Goal: Transaction & Acquisition: Book appointment/travel/reservation

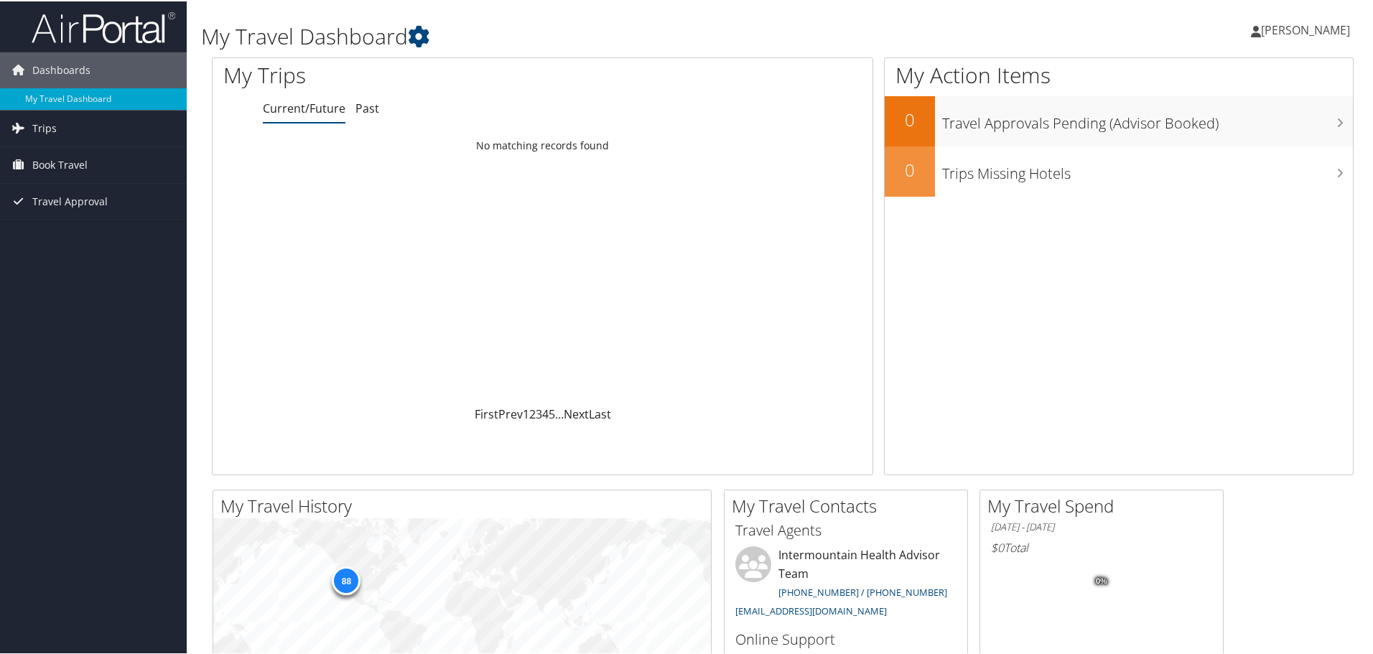
click at [200, 481] on div "My Travel Dashboard Tara Guthrie Tara Guthrie My Settings Travel Agency Contact…" at bounding box center [783, 542] width 1192 height 1085
click at [47, 164] on span "Book Travel" at bounding box center [59, 164] width 55 height 36
click at [82, 233] on link "Book/Manage Online Trips" at bounding box center [93, 236] width 187 height 22
click at [75, 232] on link "Book/Manage Online Trips" at bounding box center [93, 236] width 187 height 22
click at [50, 164] on span "Book Travel" at bounding box center [59, 164] width 55 height 36
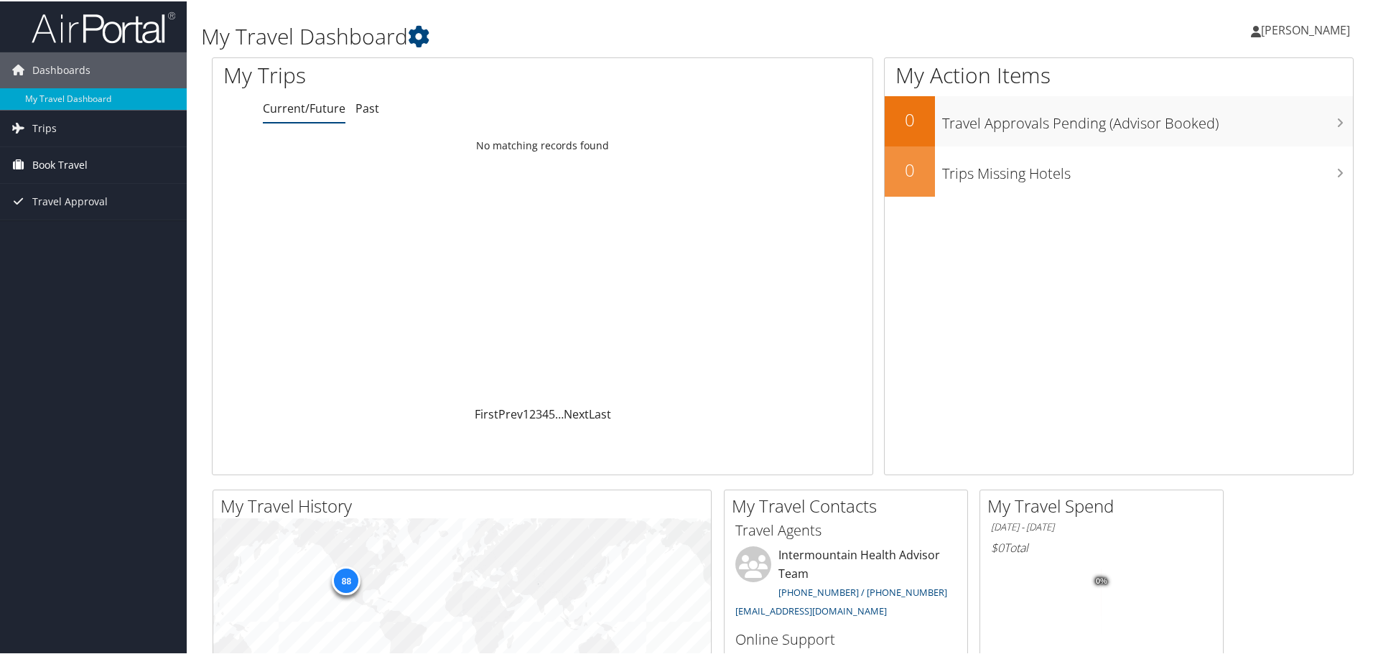
click at [51, 165] on span "Book Travel" at bounding box center [59, 164] width 55 height 36
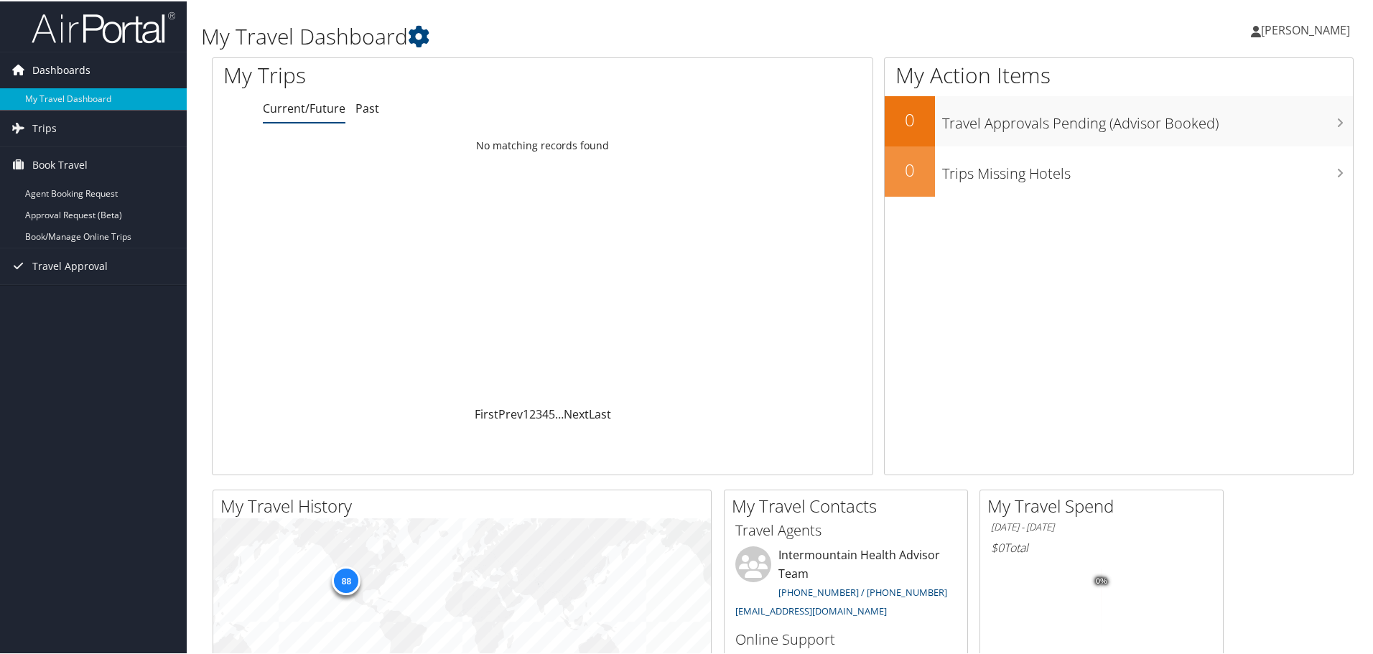
click at [69, 71] on span "Dashboards" at bounding box center [61, 69] width 58 height 36
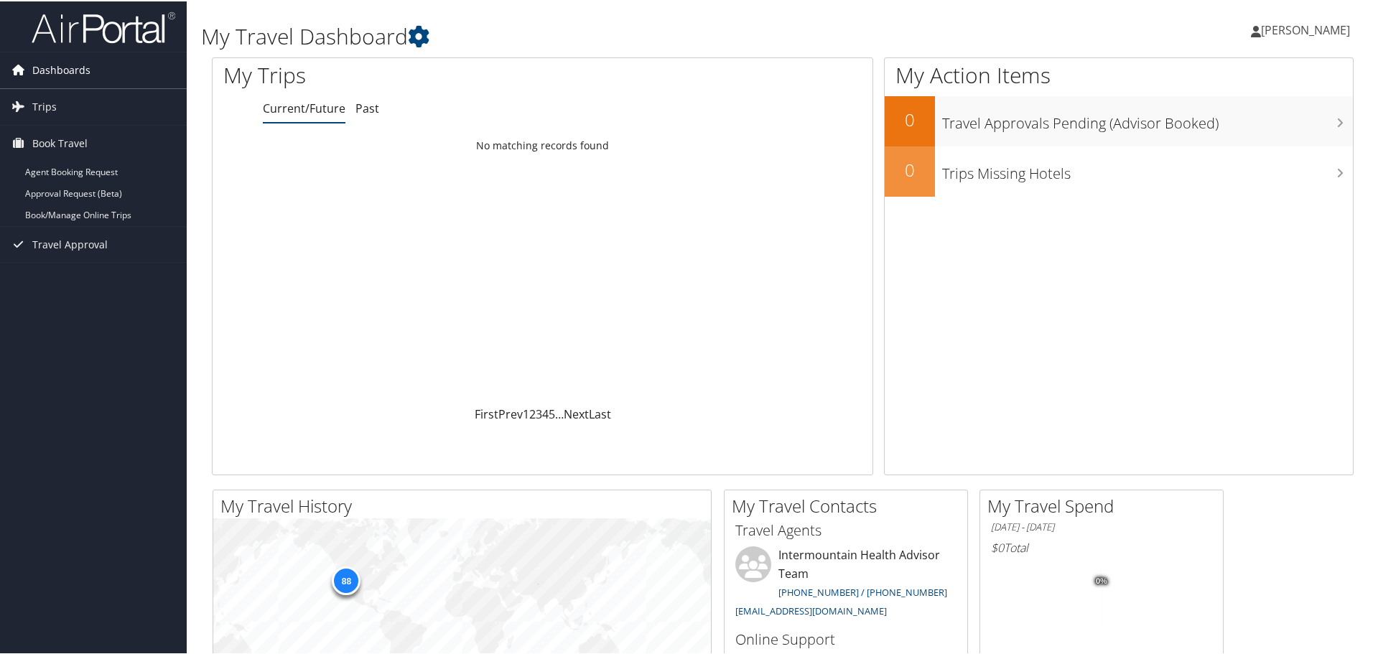
click at [69, 71] on span "Dashboards" at bounding box center [61, 69] width 58 height 36
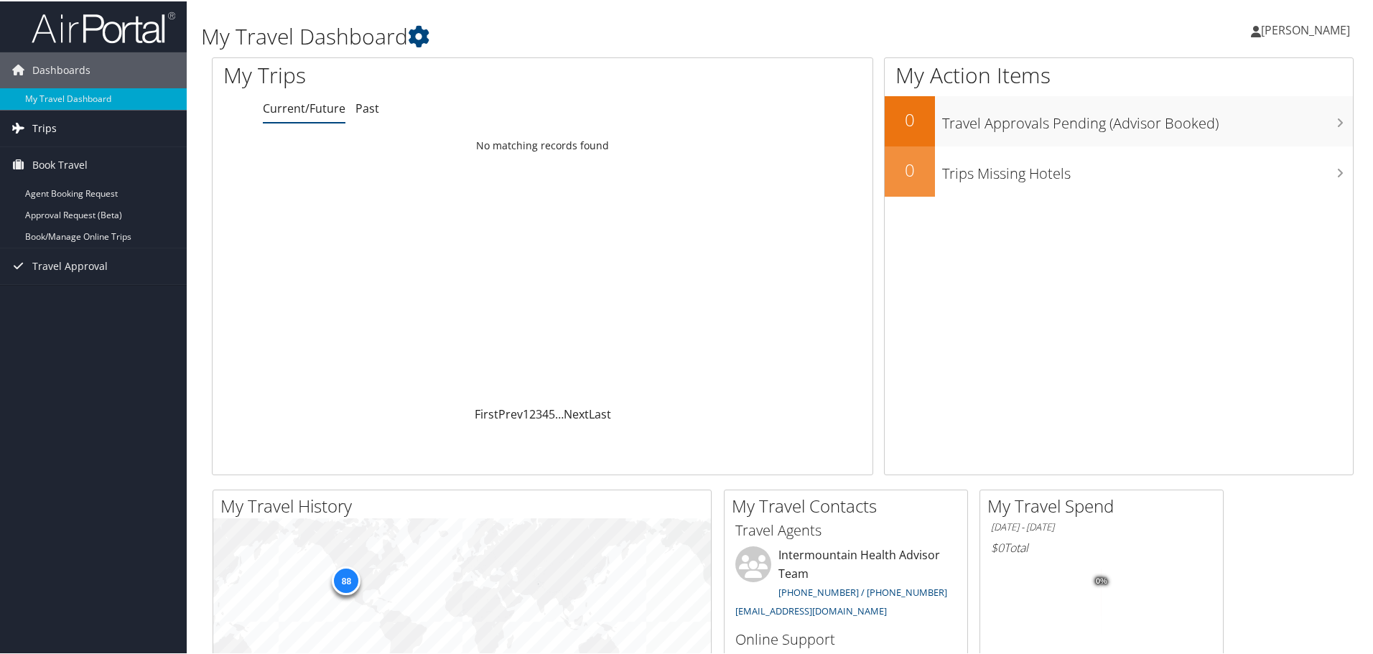
click at [40, 122] on span "Trips" at bounding box center [44, 127] width 24 height 36
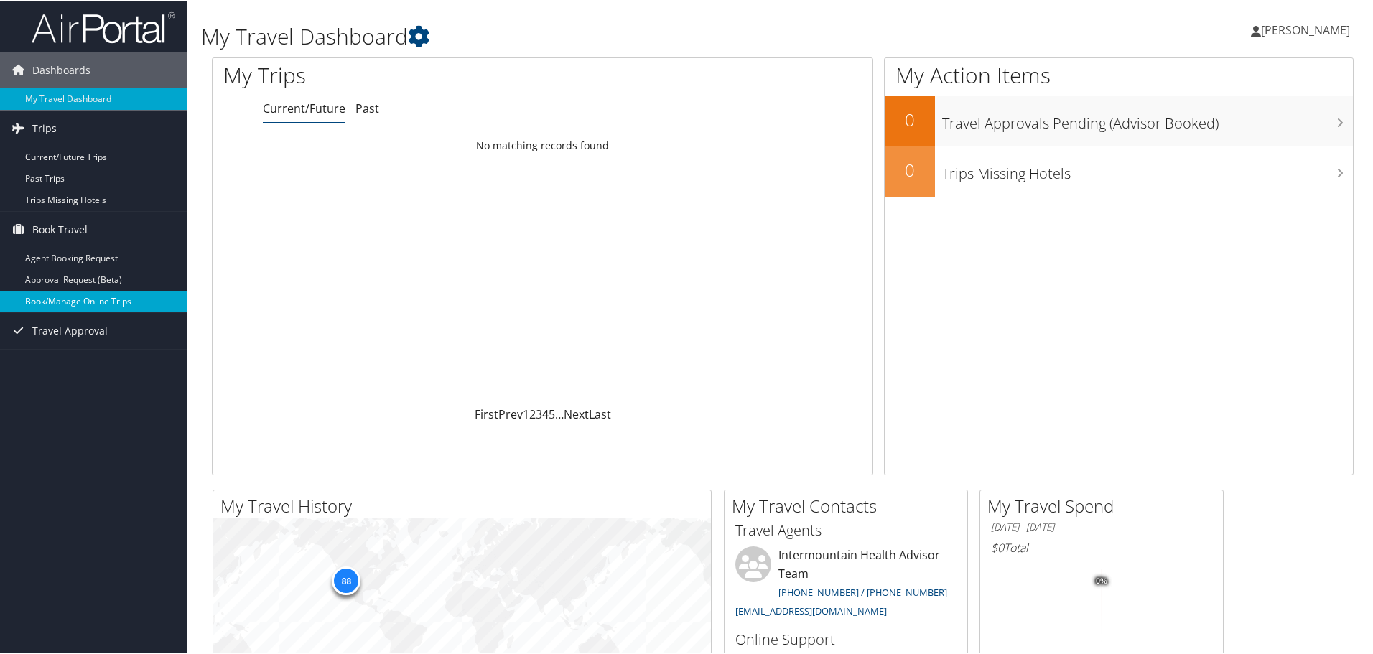
click at [70, 304] on link "Book/Manage Online Trips" at bounding box center [93, 300] width 187 height 22
click at [61, 299] on link "Book/Manage Online Trips" at bounding box center [93, 300] width 187 height 22
